Goal: Information Seeking & Learning: Learn about a topic

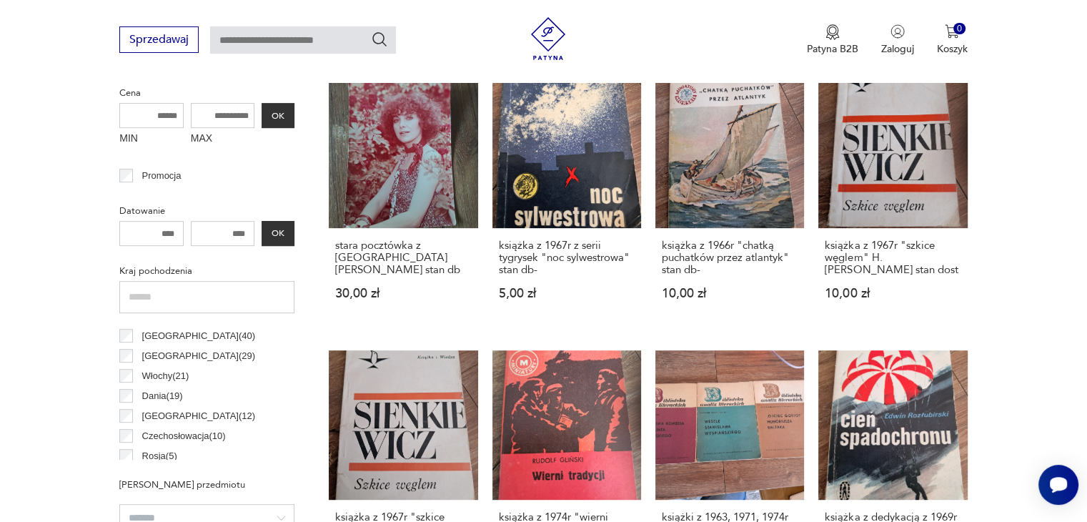
scroll to position [114, 0]
click at [178, 412] on p "Czechosłowacja ( 10 )" at bounding box center [184, 413] width 84 height 16
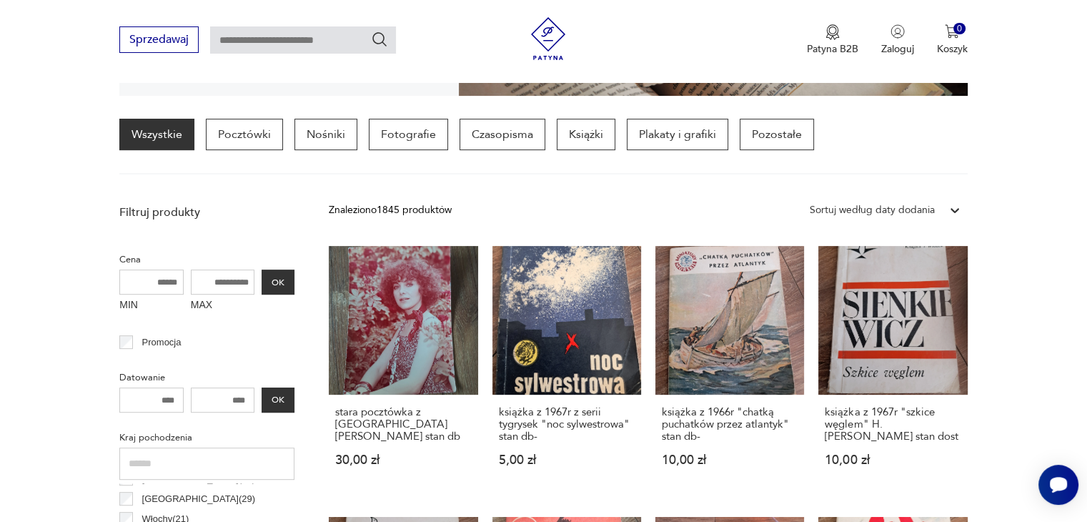
scroll to position [337, 0]
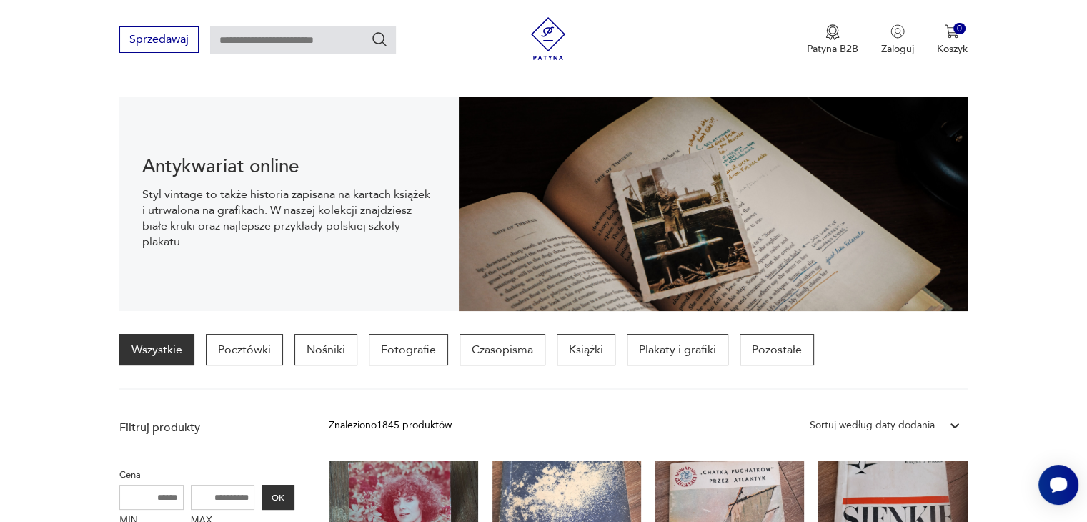
scroll to position [122, 0]
